Goal: Entertainment & Leisure: Consume media (video, audio)

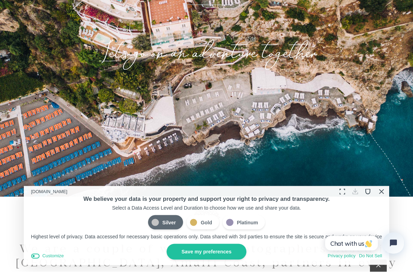
click at [385, 191] on button "Close Cookie Compliance" at bounding box center [381, 191] width 11 height 11
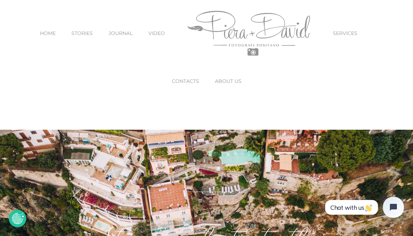
click at [165, 40] on link "VIDEO" at bounding box center [157, 33] width 16 height 29
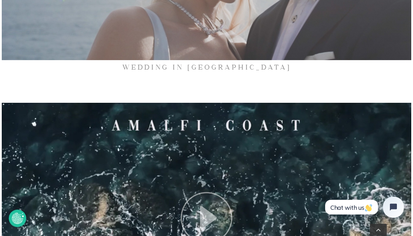
scroll to position [1727, 0]
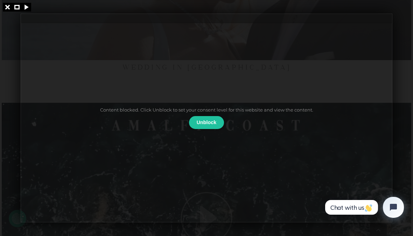
click at [207, 124] on button "Unblock" at bounding box center [206, 122] width 35 height 13
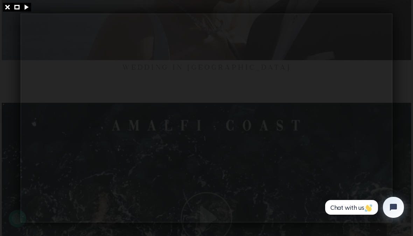
click at [4, 9] on div at bounding box center [206, 118] width 413 height 236
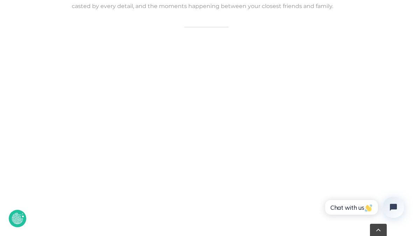
scroll to position [674, 0]
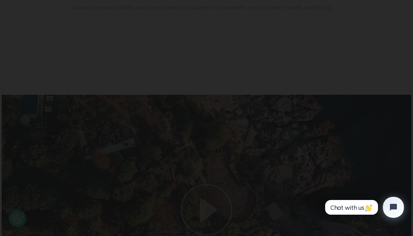
click at [9, 9] on div at bounding box center [206, 118] width 413 height 236
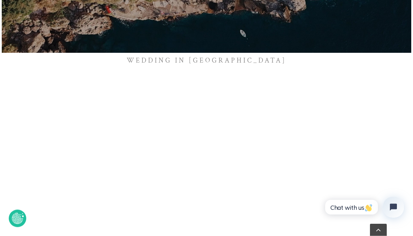
scroll to position [946, 0]
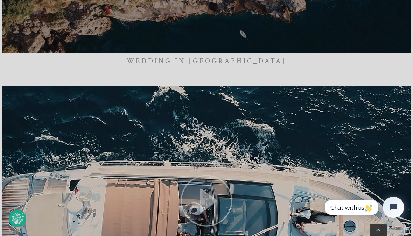
click at [6, 9] on div at bounding box center [206, 118] width 413 height 236
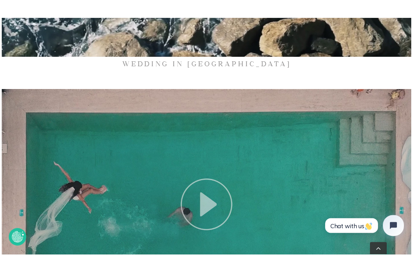
scroll to position [2022, 0]
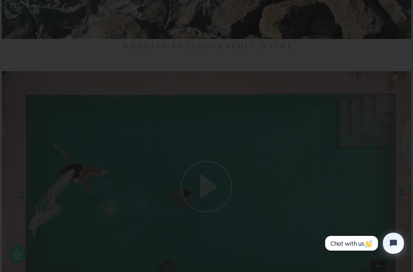
click at [9, 11] on div at bounding box center [206, 136] width 413 height 272
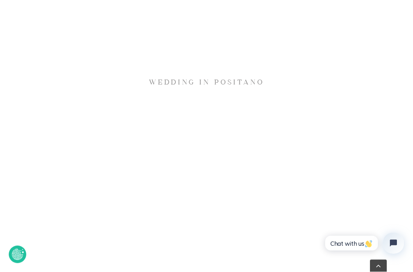
scroll to position [3415, 0]
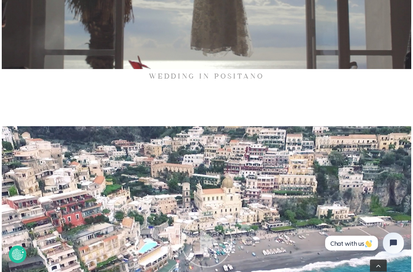
scroll to position [3355, 0]
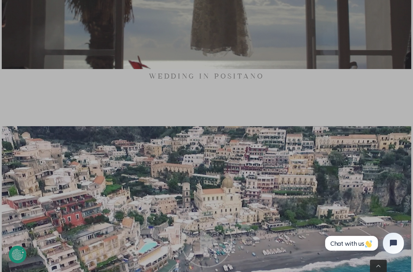
click at [3, 6] on div at bounding box center [206, 136] width 413 height 272
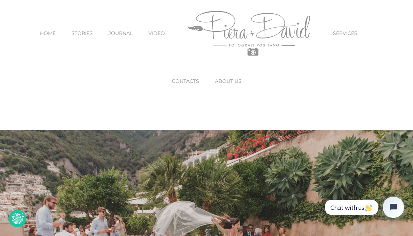
click at [56, 37] on link "HOME" at bounding box center [48, 33] width 16 height 29
